Goal: Transaction & Acquisition: Purchase product/service

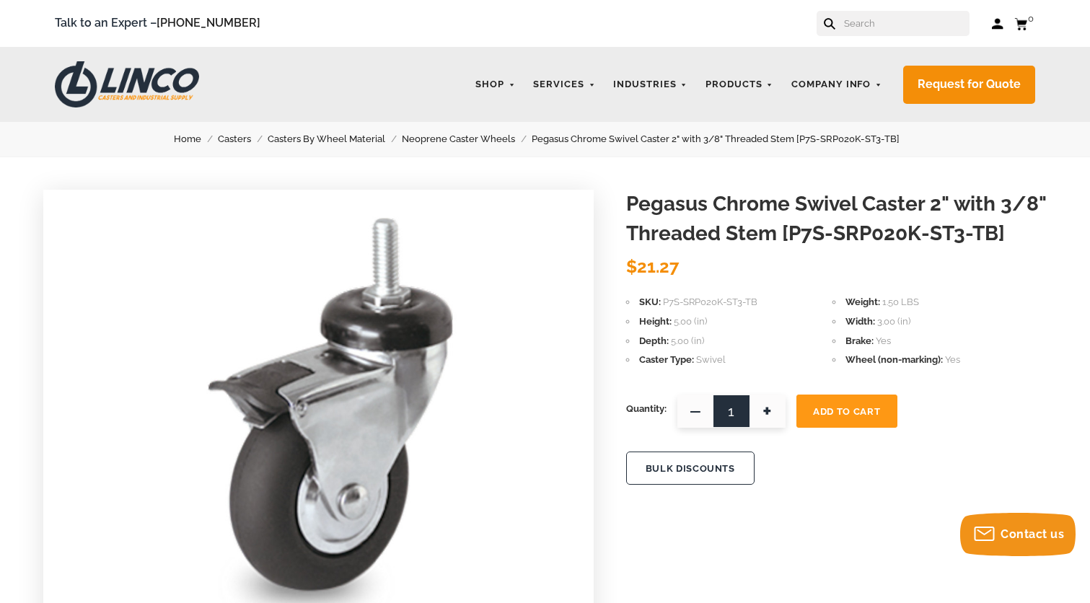
click at [772, 413] on span "+" at bounding box center [767, 411] width 36 height 33
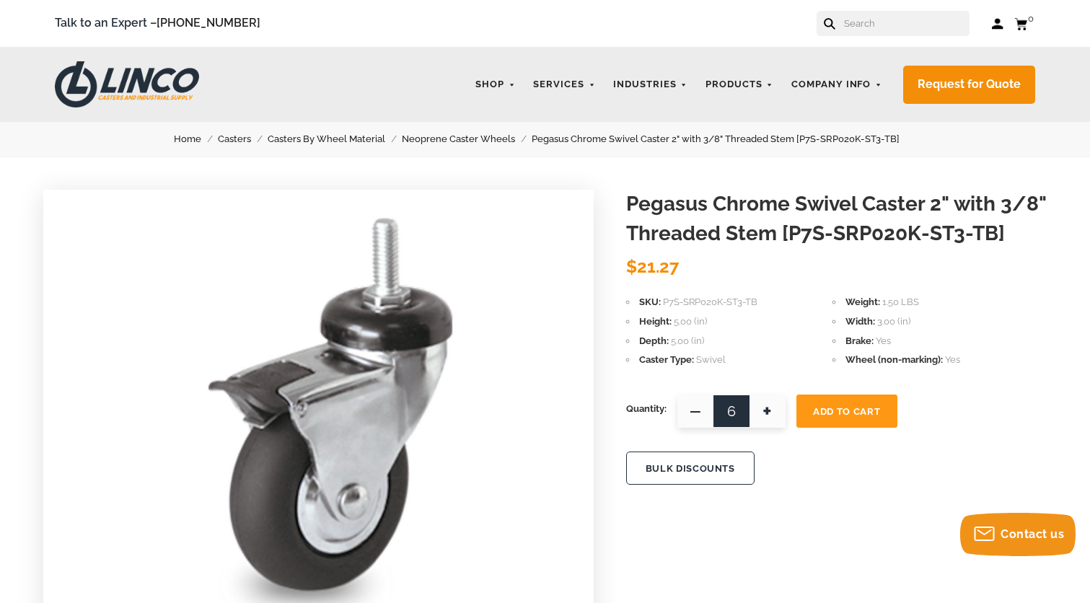
click at [772, 413] on span "+" at bounding box center [767, 411] width 36 height 33
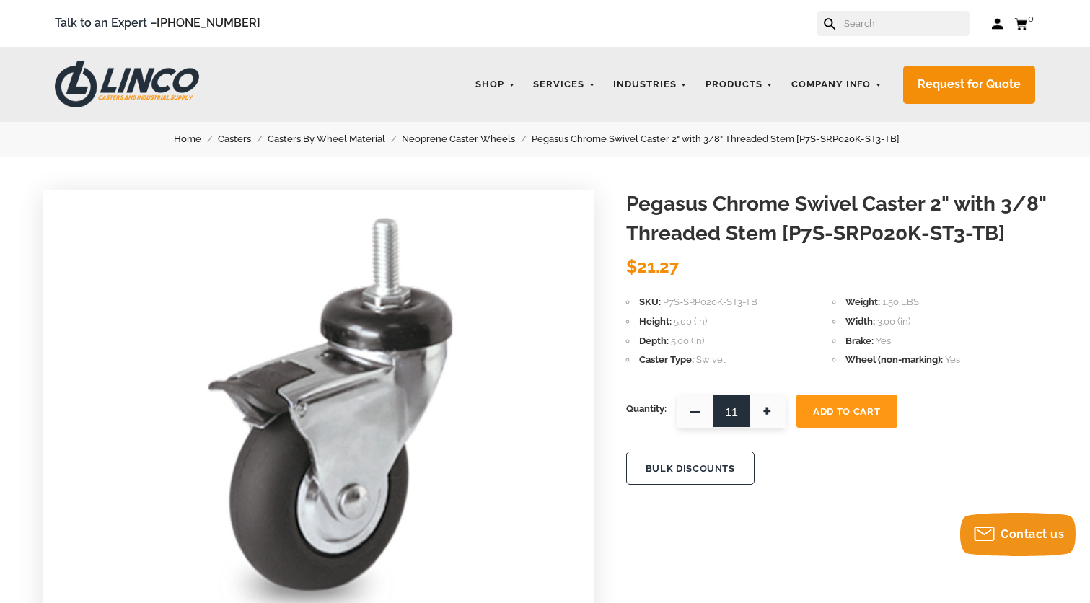
click at [772, 413] on span "+" at bounding box center [767, 411] width 36 height 33
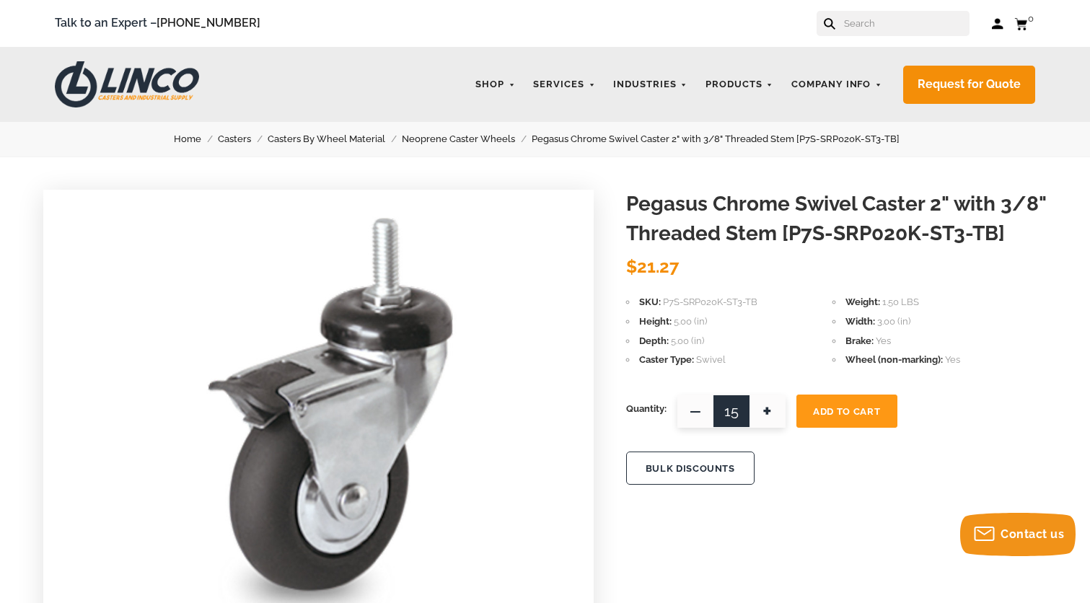
type input "16"
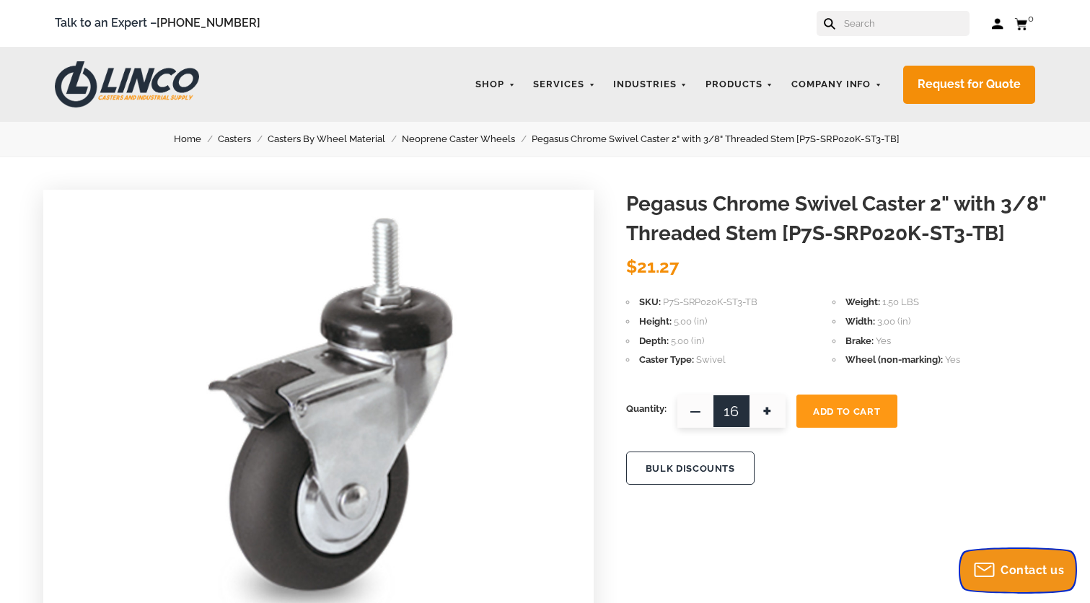
click at [1013, 559] on div "Contact us" at bounding box center [1017, 570] width 107 height 23
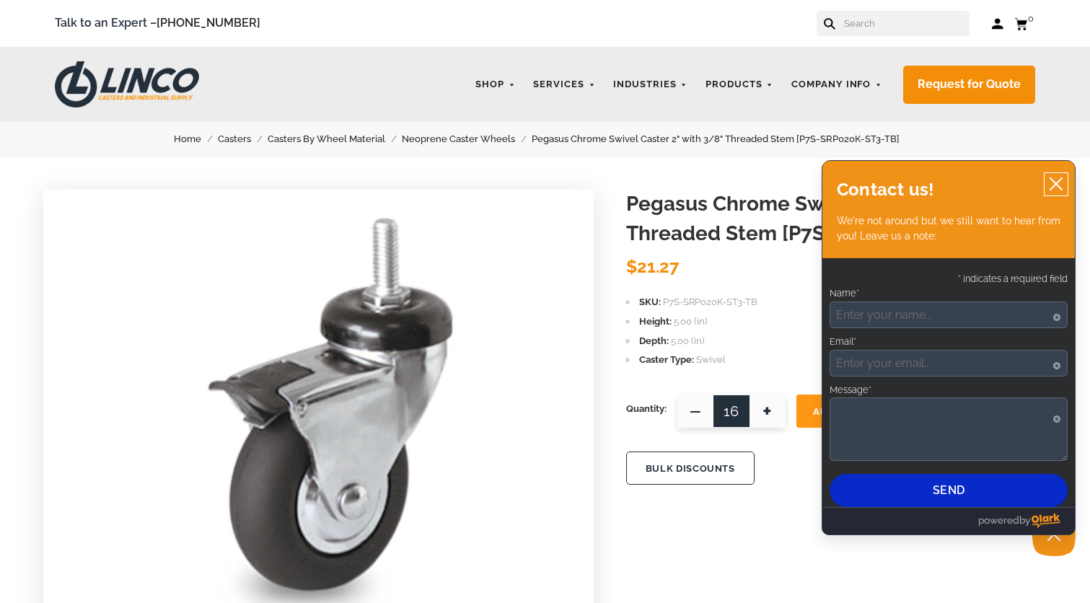
click at [1057, 191] on icon "close chatbox" at bounding box center [1056, 184] width 14 height 14
